Goal: Transaction & Acquisition: Purchase product/service

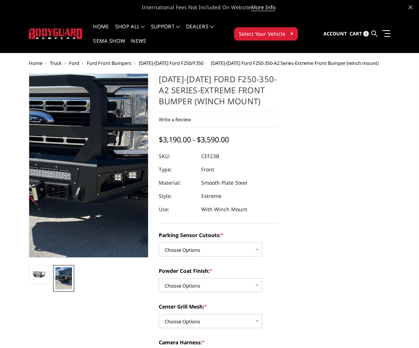
click at [87, 181] on img at bounding box center [92, 142] width 354 height 472
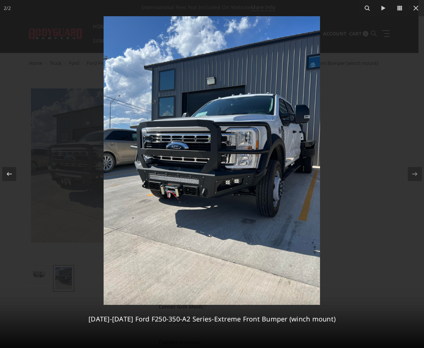
click at [367, 162] on div at bounding box center [212, 174] width 424 height 348
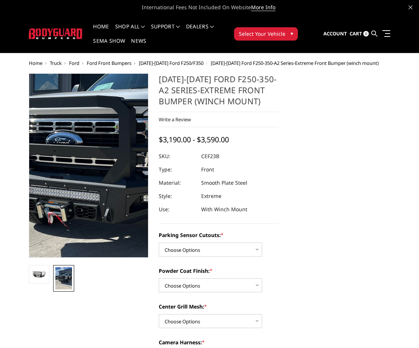
click at [73, 165] on img at bounding box center [121, 163] width 354 height 472
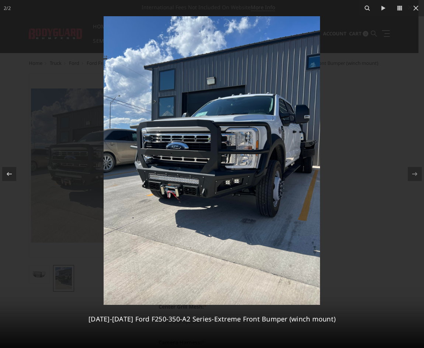
click at [408, 79] on div at bounding box center [212, 174] width 424 height 348
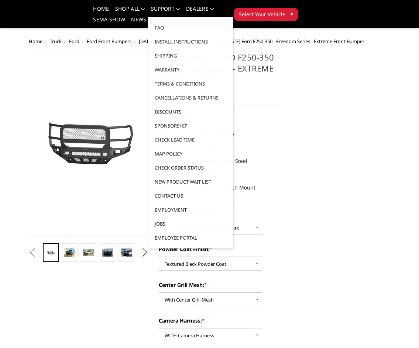
select select "2583"
select select "2585"
select select "2586"
select select "2588"
